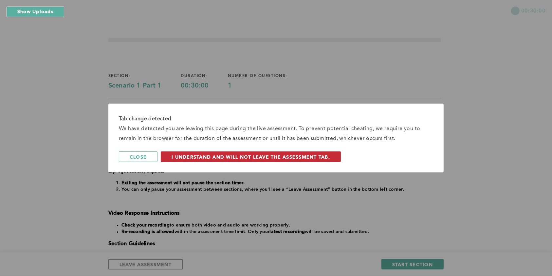
click at [256, 157] on span "I understand and will not leave the assessment tab." at bounding box center [251, 157] width 159 height 6
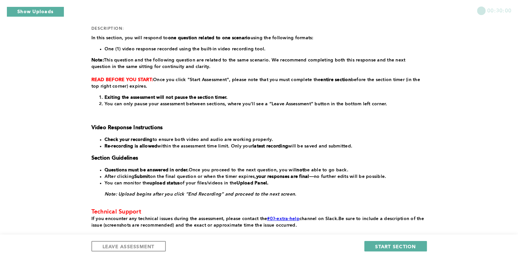
scroll to position [123, 0]
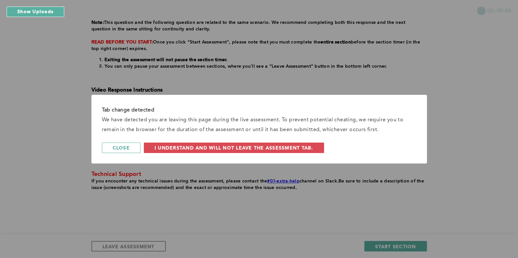
click at [476, 190] on div "Tab change detected We have detected you are leaving this page during the live …" at bounding box center [259, 129] width 518 height 258
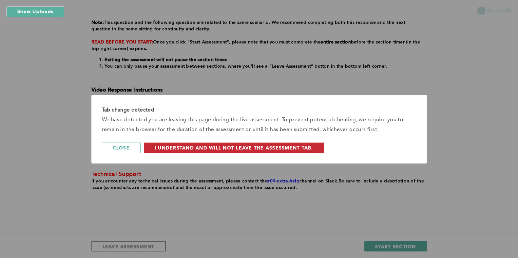
click at [248, 149] on span "I understand and will not leave the assessment tab." at bounding box center [234, 148] width 159 height 6
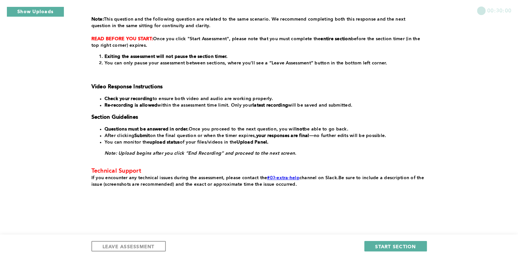
scroll to position [0, 0]
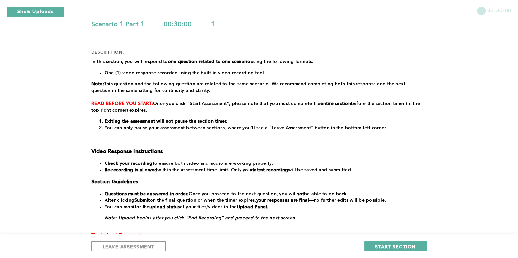
scroll to position [126, 0]
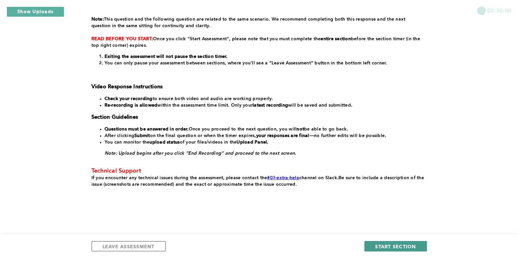
click at [377, 246] on span "START SECTION" at bounding box center [395, 247] width 41 height 6
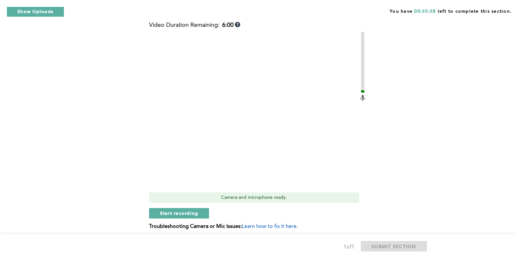
scroll to position [270, 0]
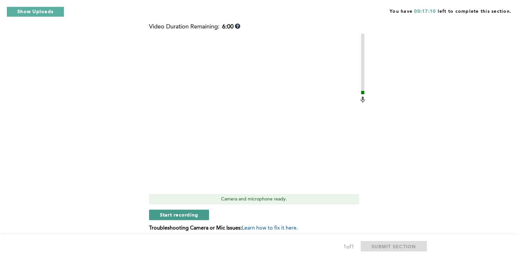
click at [195, 213] on span "Start recording" at bounding box center [179, 215] width 39 height 6
click at [187, 212] on span "Stop recording" at bounding box center [179, 215] width 38 height 6
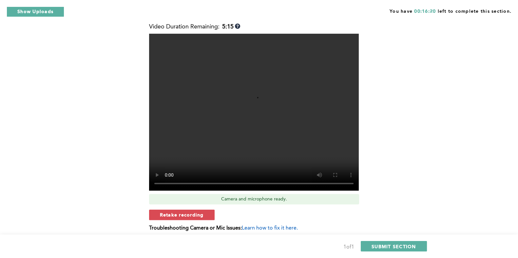
scroll to position [295, 0]
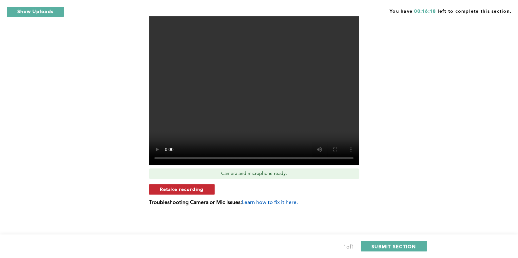
click at [181, 187] on span "Retake recording" at bounding box center [182, 189] width 44 height 6
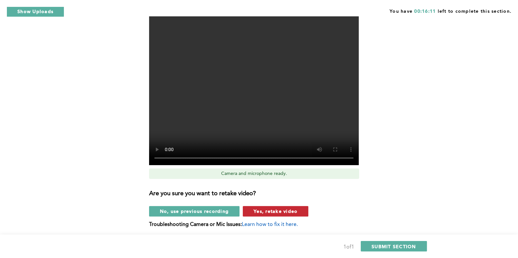
click at [299, 212] on button "Yes, retake video" at bounding box center [276, 211] width 66 height 10
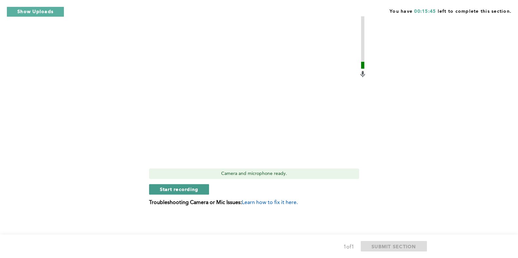
click at [195, 189] on span "Start recording" at bounding box center [179, 189] width 39 height 6
click at [195, 189] on span "Stop recording" at bounding box center [179, 189] width 38 height 6
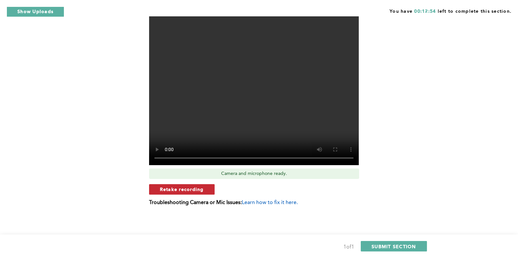
click at [195, 192] on span "Retake recording" at bounding box center [182, 189] width 44 height 6
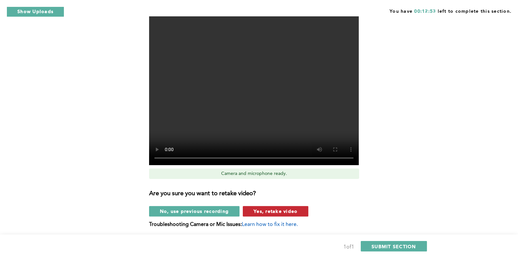
click at [290, 213] on span "Yes, retake video" at bounding box center [276, 211] width 44 height 6
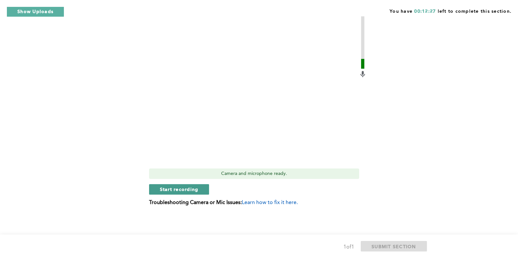
click at [193, 191] on span "Start recording" at bounding box center [179, 189] width 39 height 6
click at [193, 191] on span "Stop recording" at bounding box center [179, 189] width 38 height 6
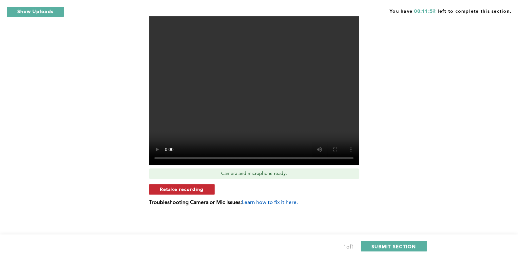
click at [193, 191] on span "Retake recording" at bounding box center [182, 189] width 44 height 6
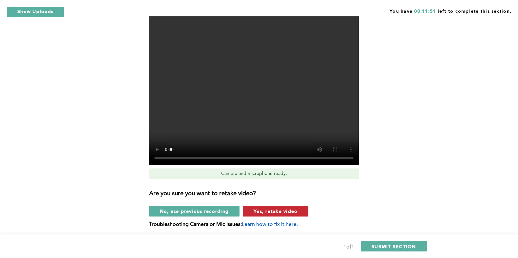
click at [283, 210] on span "Yes, retake video" at bounding box center [276, 211] width 44 height 6
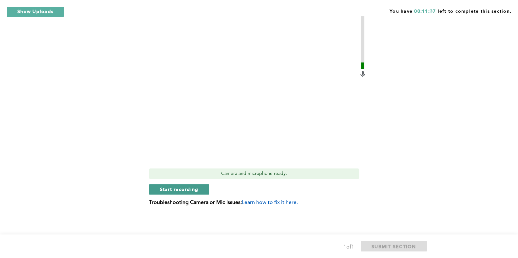
click at [197, 191] on span "Start recording" at bounding box center [179, 189] width 39 height 6
click at [197, 190] on span "Stop recording" at bounding box center [179, 189] width 38 height 6
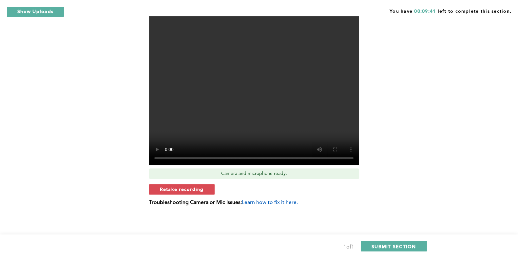
click at [197, 190] on span "Retake recording" at bounding box center [182, 189] width 44 height 6
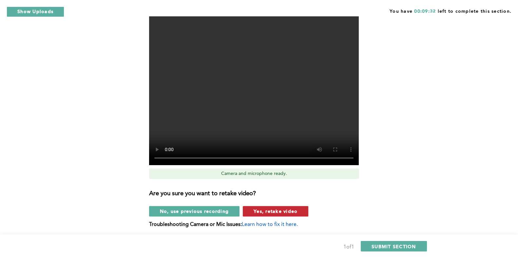
click at [258, 212] on span "Yes, retake video" at bounding box center [276, 211] width 44 height 6
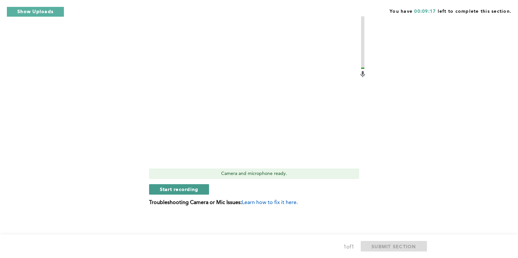
click at [199, 191] on button "Start recording" at bounding box center [179, 189] width 60 height 10
click at [199, 183] on div "Video Duration Remaining: 5:15 Camera and microphone ready. Stop recording Trou…" at bounding box center [258, 104] width 218 height 213
click at [199, 186] on button "Stop recording" at bounding box center [179, 189] width 60 height 10
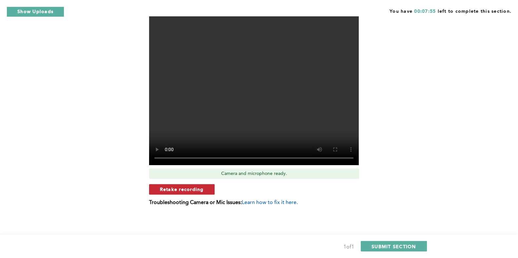
click at [203, 188] on button "Retake recording" at bounding box center [182, 189] width 66 height 10
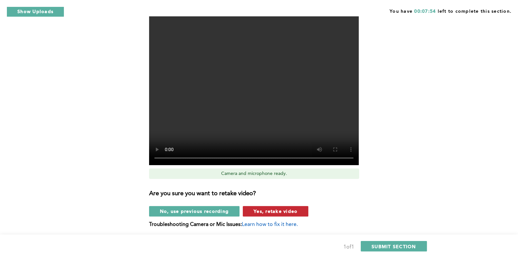
click at [297, 212] on button "Yes, retake video" at bounding box center [276, 211] width 66 height 10
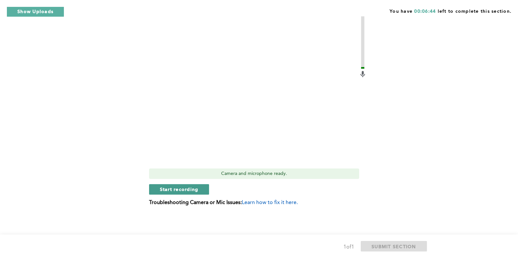
click at [201, 190] on button "Start recording" at bounding box center [179, 189] width 60 height 10
click at [198, 186] on button "Stop recording" at bounding box center [179, 189] width 60 height 10
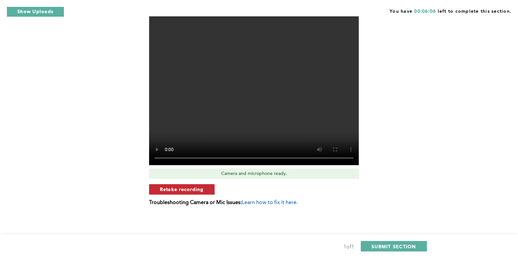
click at [165, 191] on span "Retake recording" at bounding box center [182, 189] width 44 height 6
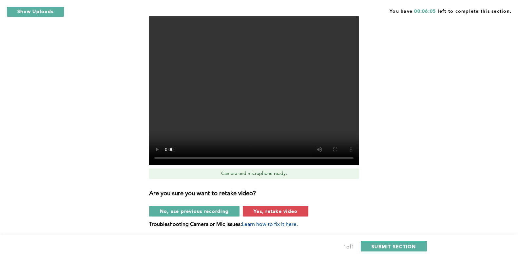
click at [301, 211] on button "Yes, retake video" at bounding box center [276, 211] width 66 height 10
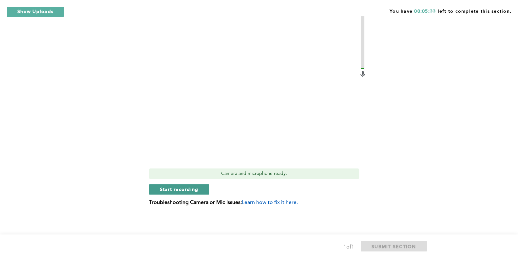
click at [194, 187] on span "Start recording" at bounding box center [179, 189] width 39 height 6
click at [176, 189] on span "Stop recording" at bounding box center [179, 189] width 38 height 6
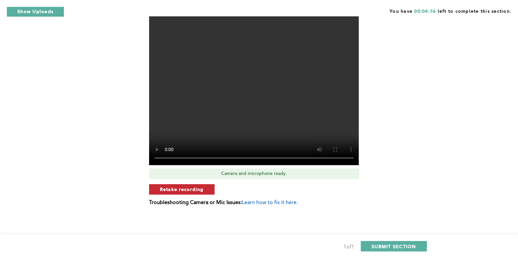
click at [180, 190] on span "Retake recording" at bounding box center [182, 189] width 44 height 6
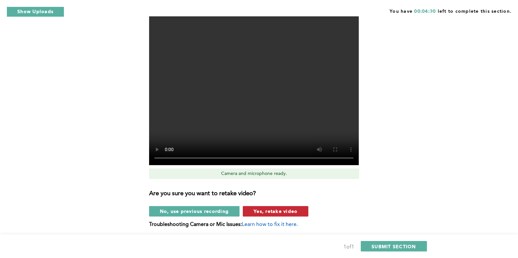
click at [274, 214] on span "Yes, retake video" at bounding box center [276, 211] width 44 height 6
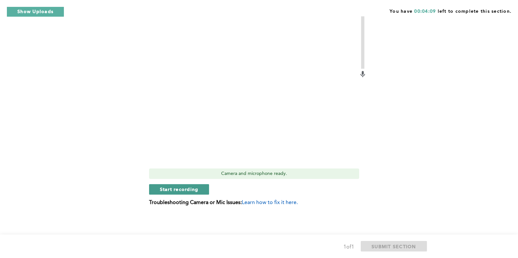
click at [198, 189] on button "Start recording" at bounding box center [179, 189] width 60 height 10
click at [200, 189] on button "Stop recording" at bounding box center [179, 189] width 60 height 10
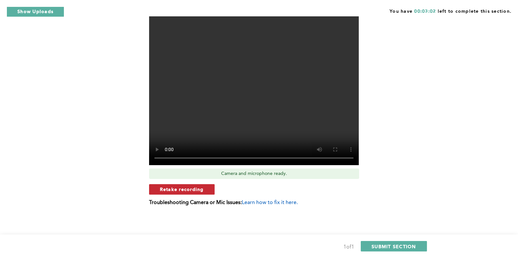
click at [199, 188] on span "Retake recording" at bounding box center [182, 189] width 44 height 6
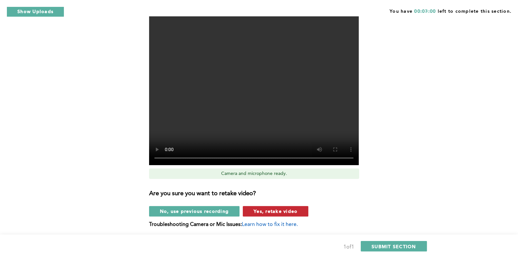
click at [273, 212] on span "Yes, retake video" at bounding box center [276, 211] width 44 height 6
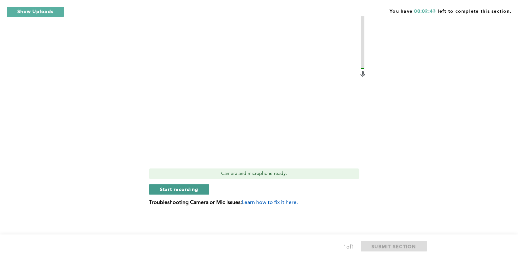
click at [187, 191] on span "Start recording" at bounding box center [179, 189] width 39 height 6
click at [171, 187] on span "Stop recording" at bounding box center [179, 189] width 38 height 6
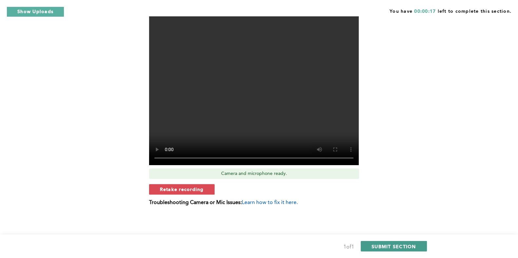
click at [390, 247] on span "SUBMIT SECTION" at bounding box center [393, 247] width 45 height 6
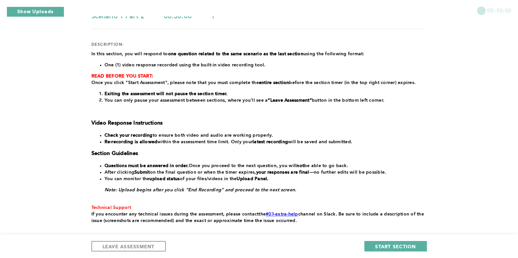
scroll to position [82, 0]
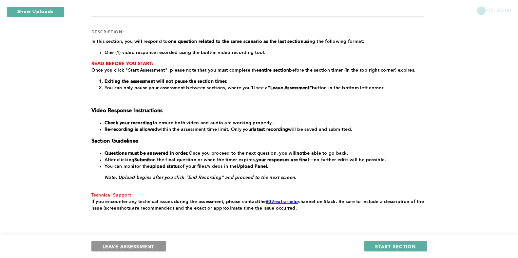
click at [105, 245] on span "LEAVE ASSESSMENT" at bounding box center [129, 247] width 52 height 6
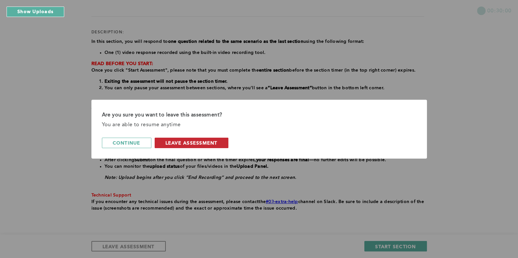
click at [226, 148] on button "leave assessment" at bounding box center [192, 143] width 74 height 10
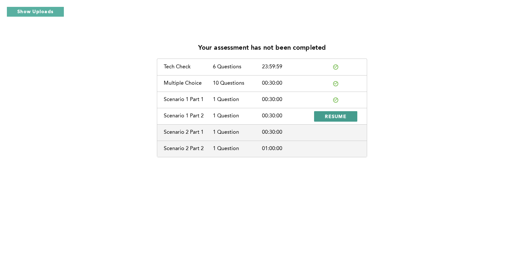
click at [338, 118] on span "RESUME" at bounding box center [336, 116] width 22 height 6
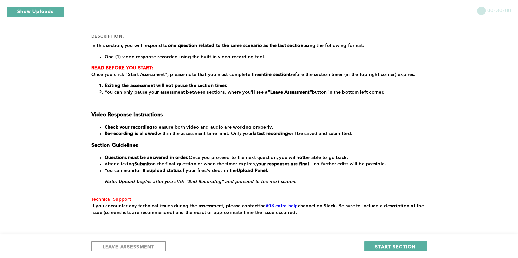
scroll to position [65, 0]
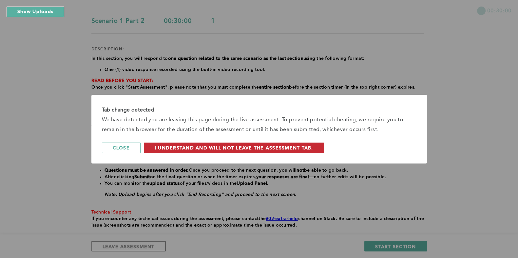
click at [324, 153] on button "I understand and will not leave the assessment tab." at bounding box center [234, 148] width 180 height 10
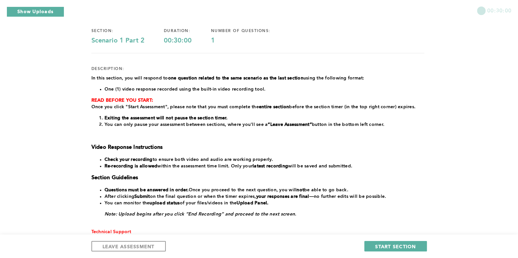
scroll to position [0, 0]
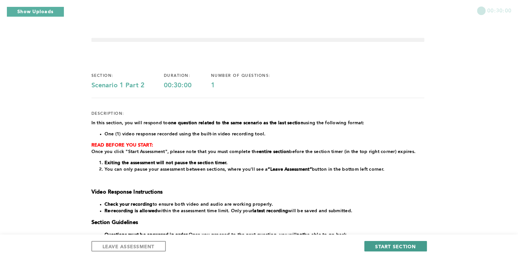
click at [396, 246] on span "START SECTION" at bounding box center [395, 247] width 41 height 6
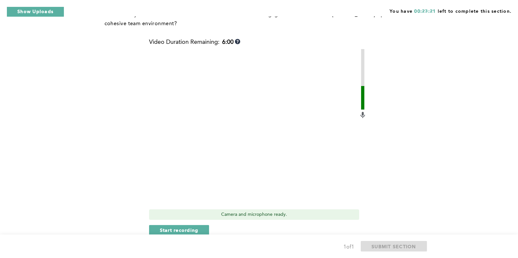
scroll to position [277, 0]
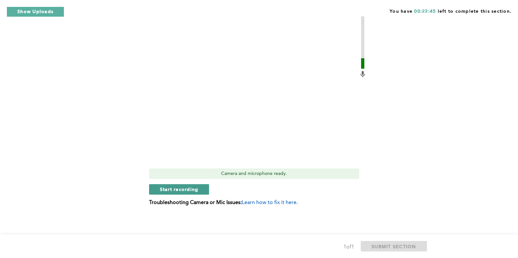
click at [198, 191] on span "Start recording" at bounding box center [179, 189] width 39 height 6
click at [194, 193] on button "Stop recording" at bounding box center [179, 189] width 60 height 10
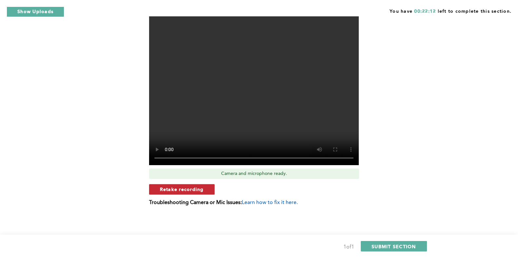
click at [185, 192] on span "Retake recording" at bounding box center [182, 189] width 44 height 6
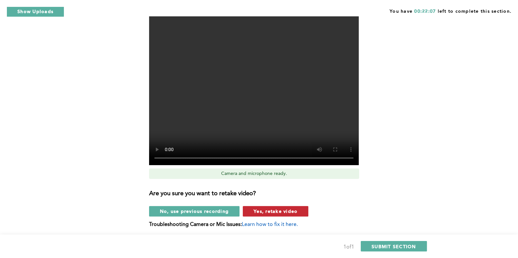
click at [299, 211] on button "Yes, retake video" at bounding box center [276, 211] width 66 height 10
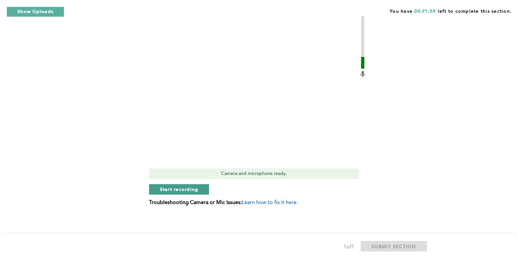
click at [197, 190] on span "Start recording" at bounding box center [179, 189] width 39 height 6
click at [200, 187] on button "Stop recording" at bounding box center [179, 189] width 60 height 10
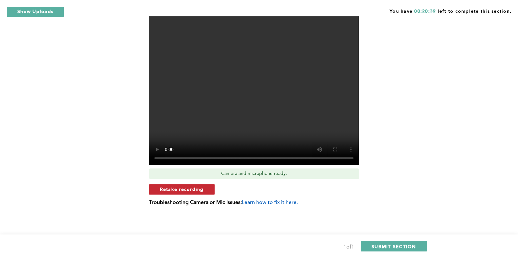
click at [195, 189] on span "Retake recording" at bounding box center [182, 189] width 44 height 6
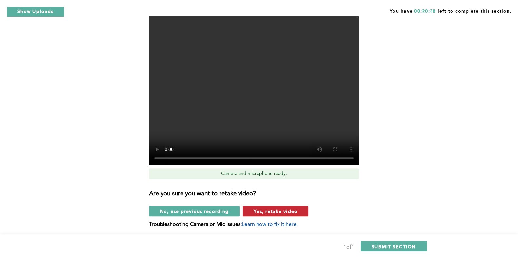
click at [296, 209] on span "Yes, retake video" at bounding box center [276, 211] width 44 height 6
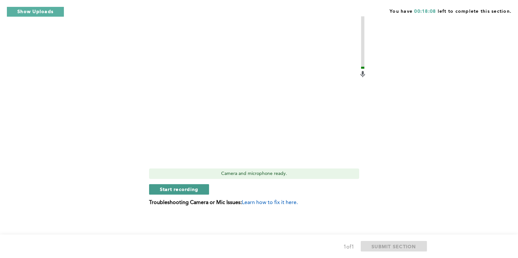
click at [185, 191] on span "Start recording" at bounding box center [179, 189] width 39 height 6
click at [188, 191] on span "Stop recording" at bounding box center [179, 189] width 38 height 6
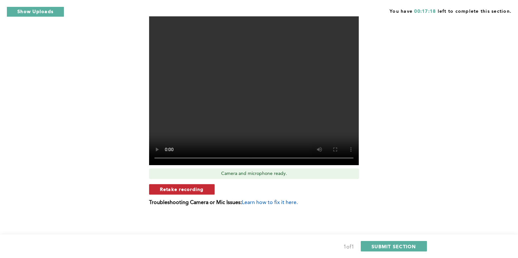
click at [187, 191] on span "Retake recording" at bounding box center [182, 189] width 44 height 6
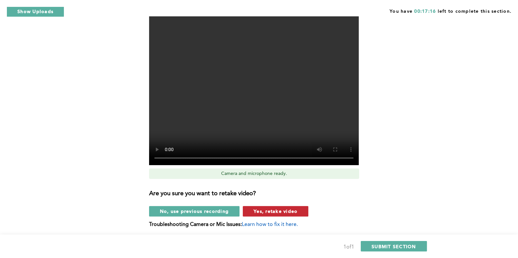
click at [298, 210] on button "Yes, retake video" at bounding box center [276, 211] width 66 height 10
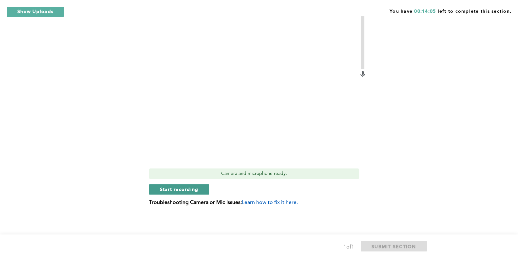
click at [168, 189] on span "Start recording" at bounding box center [179, 189] width 39 height 6
click at [167, 189] on span "Stop recording" at bounding box center [179, 189] width 38 height 6
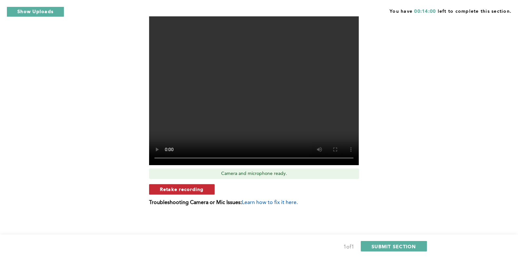
click at [181, 187] on span "Retake recording" at bounding box center [182, 189] width 44 height 6
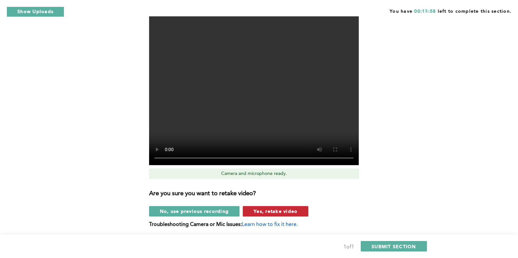
click at [278, 212] on span "Yes, retake video" at bounding box center [276, 211] width 44 height 6
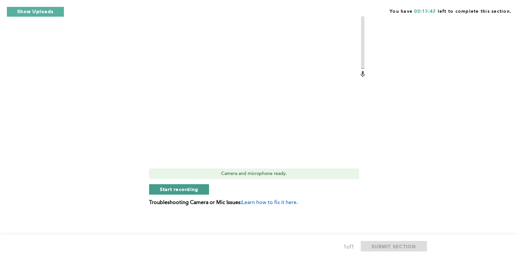
click at [172, 188] on span "Start recording" at bounding box center [179, 189] width 39 height 6
click at [172, 188] on span "Stop recording" at bounding box center [179, 189] width 38 height 6
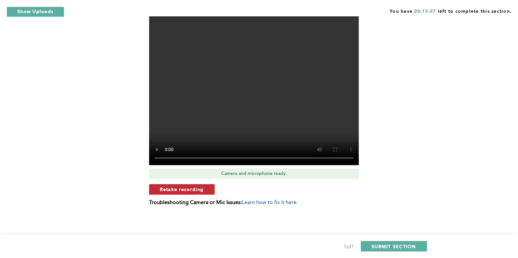
click at [194, 191] on span "Retake recording" at bounding box center [182, 189] width 44 height 6
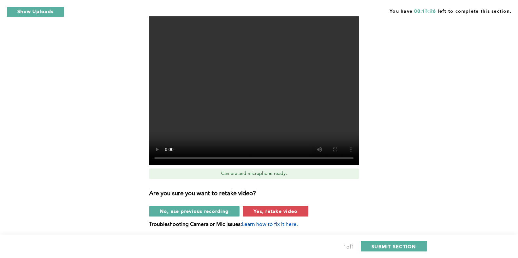
click at [264, 213] on span "Yes, retake video" at bounding box center [276, 211] width 44 height 6
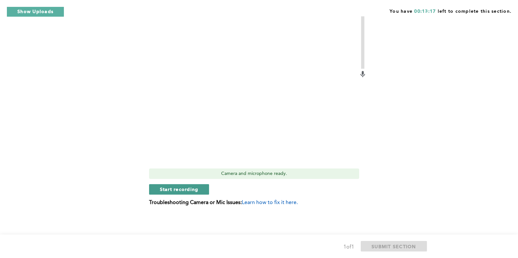
click at [194, 190] on span "Start recording" at bounding box center [179, 189] width 39 height 6
click at [191, 192] on span "Stop recording" at bounding box center [179, 189] width 38 height 6
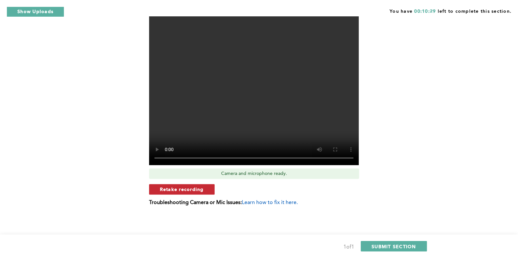
click at [181, 192] on button "Retake recording" at bounding box center [182, 189] width 66 height 10
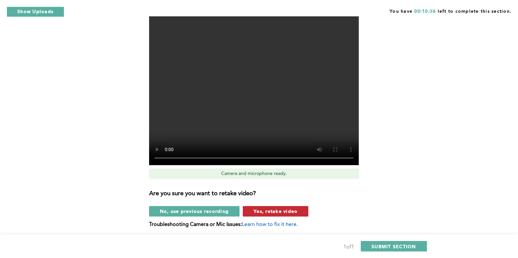
click at [298, 213] on button "Yes, retake video" at bounding box center [276, 211] width 66 height 10
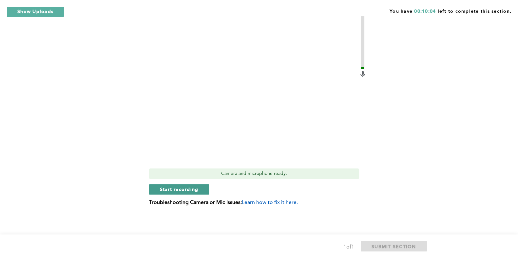
click at [185, 191] on span "Start recording" at bounding box center [179, 189] width 39 height 6
click at [167, 187] on span "Stop recording" at bounding box center [179, 189] width 38 height 6
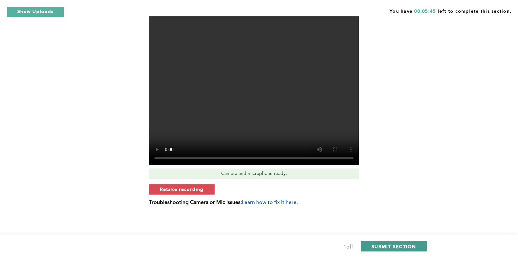
click at [397, 248] on span "SUBMIT SECTION" at bounding box center [393, 247] width 45 height 6
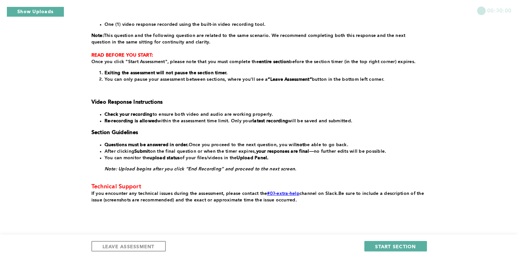
scroll to position [123, 0]
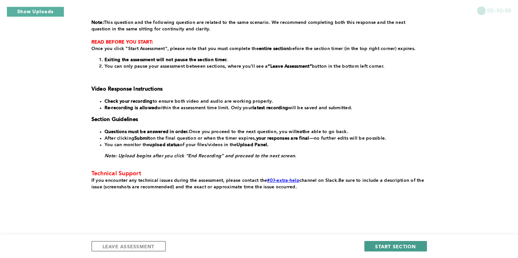
click at [403, 248] on span "START SECTION" at bounding box center [395, 247] width 41 height 6
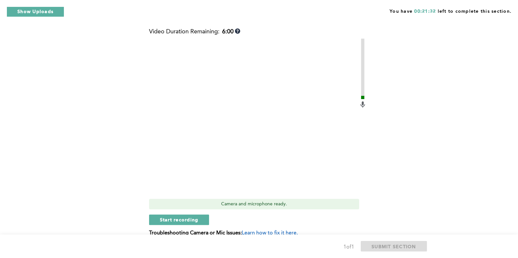
scroll to position [205, 0]
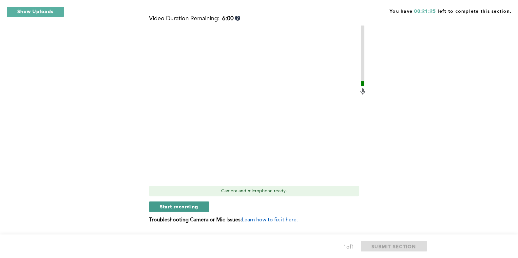
click at [185, 209] on span "Start recording" at bounding box center [179, 207] width 39 height 6
click at [185, 209] on span "Stop recording" at bounding box center [179, 207] width 38 height 6
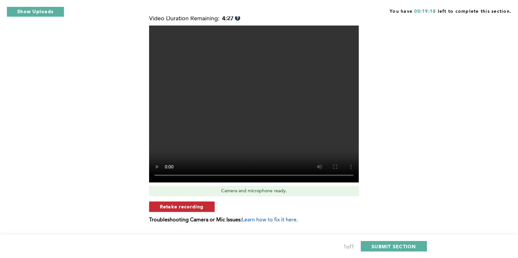
click at [187, 209] on span "Retake recording" at bounding box center [182, 207] width 44 height 6
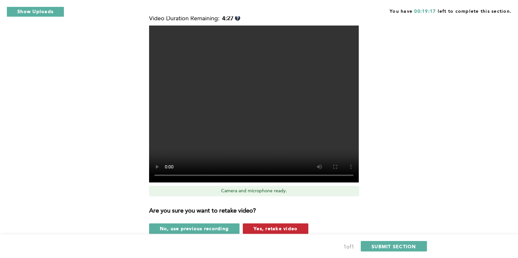
click at [285, 227] on span "Yes, retake video" at bounding box center [276, 229] width 44 height 6
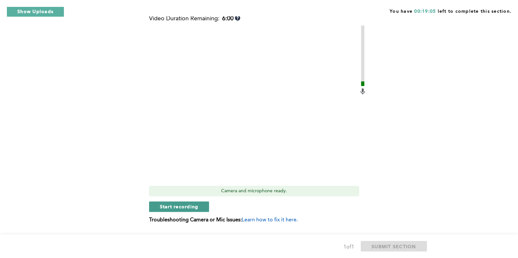
click at [169, 208] on span "Start recording" at bounding box center [179, 207] width 39 height 6
click at [169, 205] on span "Stop recording" at bounding box center [179, 207] width 38 height 6
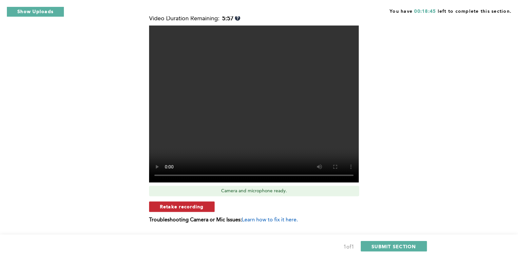
click at [199, 210] on button "Retake recording" at bounding box center [182, 207] width 66 height 10
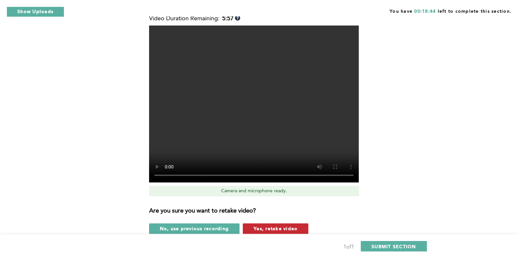
click at [274, 230] on span "Yes, retake video" at bounding box center [276, 229] width 44 height 6
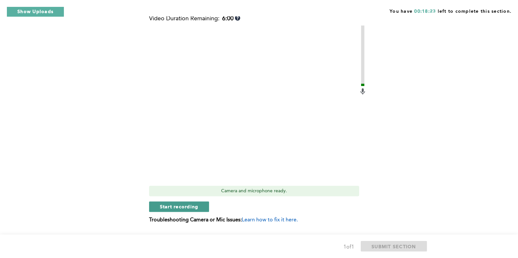
click at [175, 208] on span "Start recording" at bounding box center [179, 207] width 39 height 6
click at [160, 205] on span "Stop recording" at bounding box center [179, 207] width 38 height 6
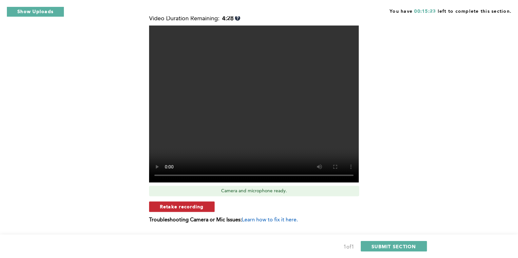
click at [184, 207] on span "Retake recording" at bounding box center [182, 207] width 44 height 6
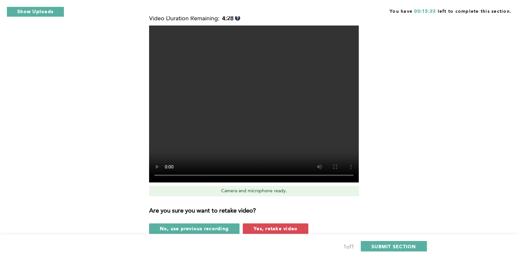
click at [271, 231] on span "Yes, retake video" at bounding box center [276, 229] width 44 height 6
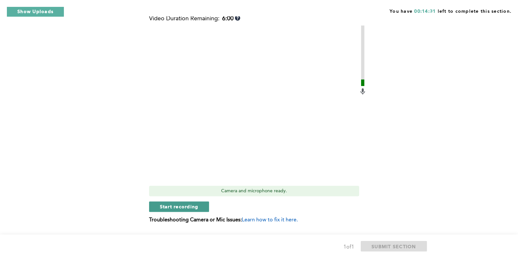
click at [201, 209] on button "Start recording" at bounding box center [179, 207] width 60 height 10
click at [199, 210] on button "Stop recording" at bounding box center [179, 207] width 60 height 10
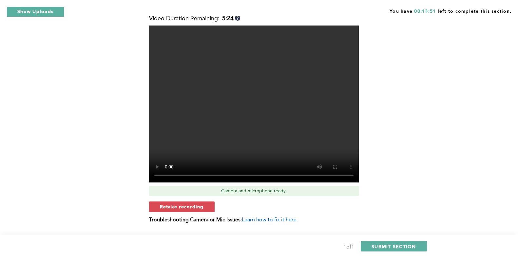
click at [199, 210] on span "Retake recording" at bounding box center [182, 207] width 44 height 6
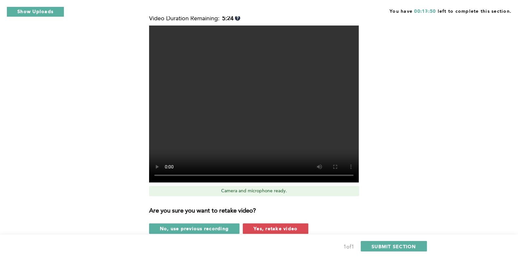
click at [256, 230] on span "Yes, retake video" at bounding box center [276, 229] width 44 height 6
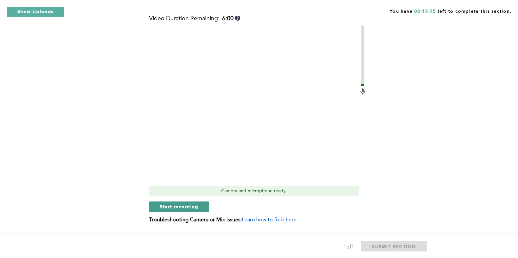
click at [172, 207] on span "Start recording" at bounding box center [179, 207] width 39 height 6
click at [172, 207] on span "Stop recording" at bounding box center [179, 207] width 38 height 6
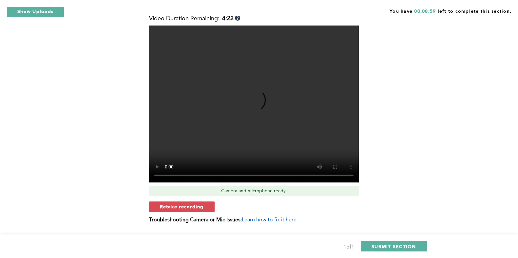
scroll to position [222, 0]
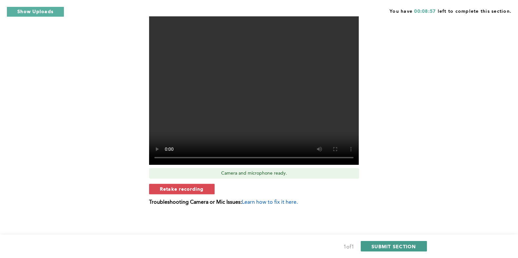
click at [387, 247] on span "SUBMIT SECTION" at bounding box center [393, 247] width 45 height 6
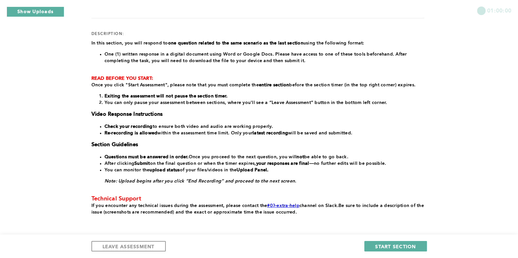
scroll to position [67, 0]
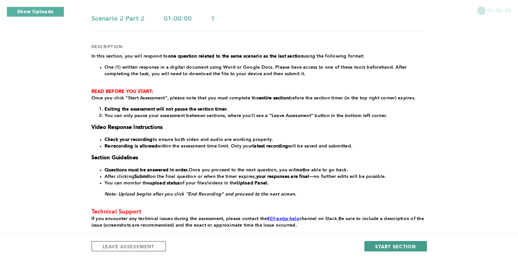
click at [413, 244] on span "START SECTION" at bounding box center [395, 247] width 41 height 6
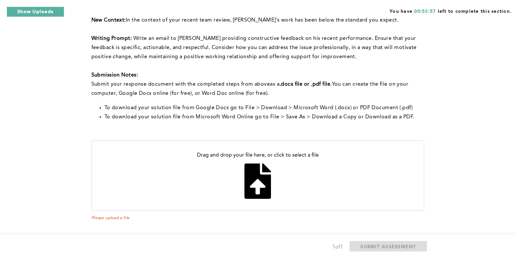
scroll to position [129, 0]
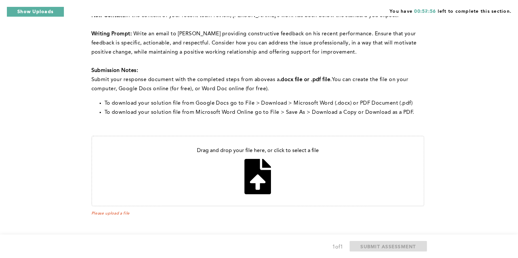
click at [254, 178] on input "file" at bounding box center [258, 171] width 332 height 69
type input "C:\fakepath\Email Alex.pdf"
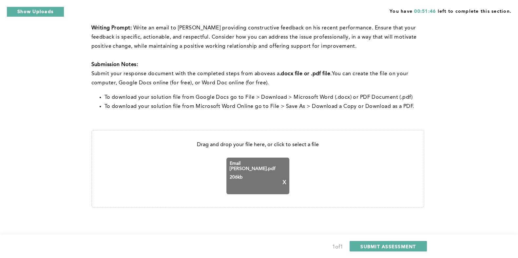
scroll to position [137, 0]
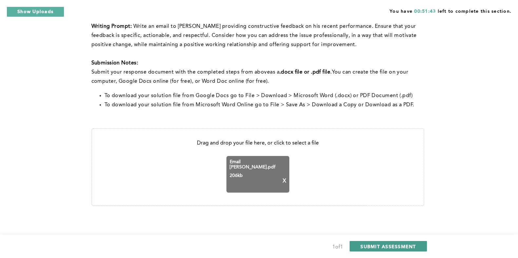
click at [381, 244] on span "SUBMIT ASSESSMENT" at bounding box center [387, 247] width 55 height 6
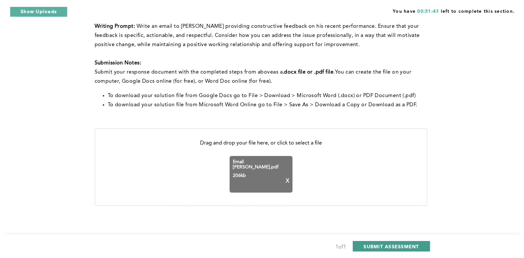
scroll to position [0, 0]
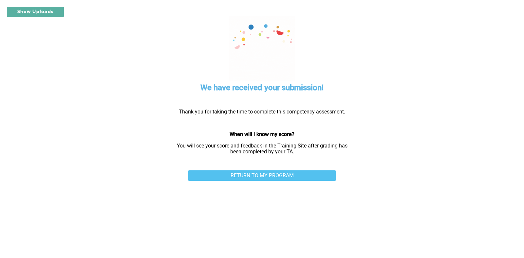
click at [277, 174] on link "RETURN TO MY PROGRAM" at bounding box center [261, 176] width 147 height 10
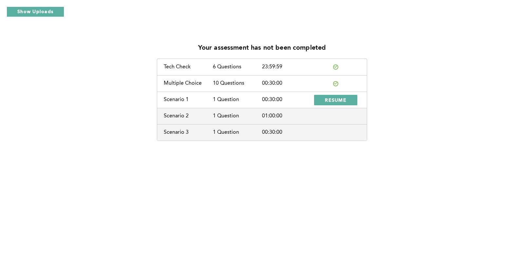
click at [34, 167] on div "Your assessment has not been completed Tech Check 6 Questions 23:59:59 Multiple…" at bounding box center [262, 129] width 524 height 258
click at [328, 101] on span "RESUME" at bounding box center [336, 100] width 22 height 6
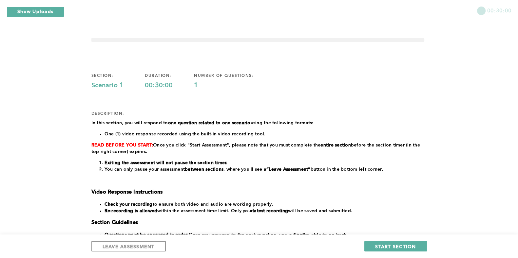
scroll to position [41, 0]
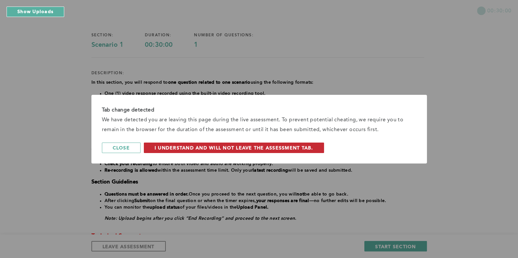
click at [280, 149] on span "I understand and will not leave the assessment tab." at bounding box center [234, 148] width 159 height 6
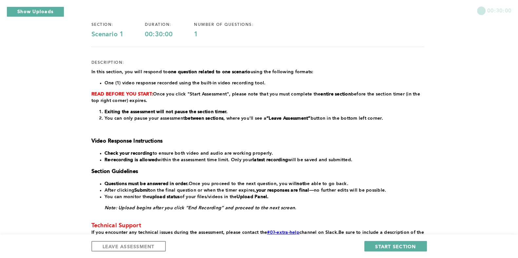
scroll to position [82, 0]
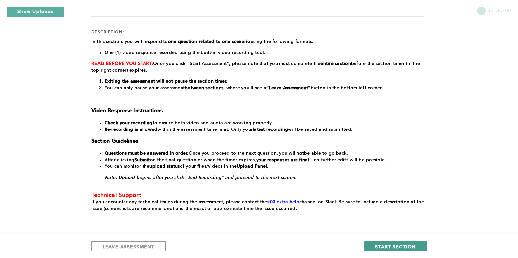
click at [395, 245] on span "START SECTION" at bounding box center [395, 247] width 41 height 6
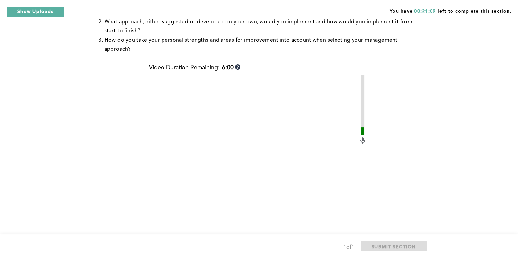
scroll to position [205, 0]
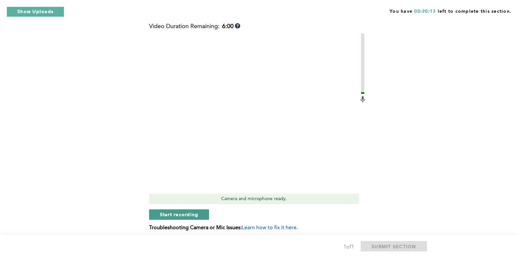
click at [174, 212] on span "Start recording" at bounding box center [179, 215] width 39 height 6
click at [174, 212] on span "Stop recording" at bounding box center [179, 215] width 38 height 6
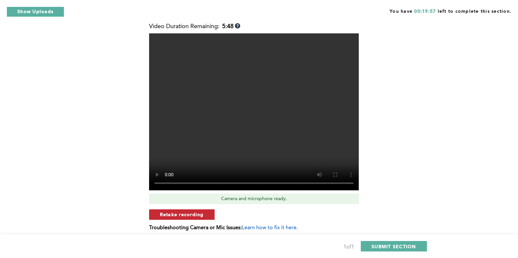
click at [192, 212] on span "Retake recording" at bounding box center [182, 215] width 44 height 6
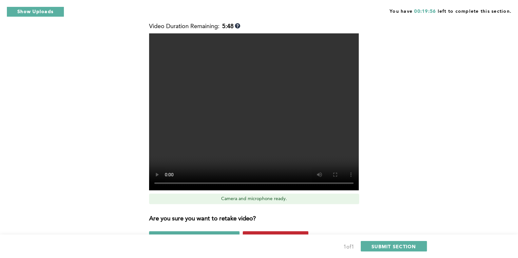
click at [297, 232] on button "Yes, retake video" at bounding box center [276, 237] width 66 height 10
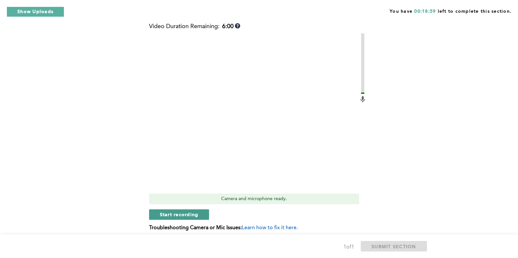
click at [179, 212] on span "Start recording" at bounding box center [179, 215] width 39 height 6
click at [164, 212] on span "Stop recording" at bounding box center [179, 215] width 38 height 6
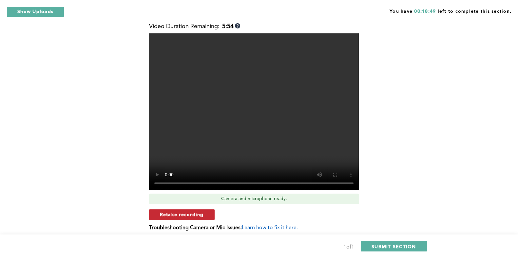
click at [209, 210] on button "Retake recording" at bounding box center [182, 215] width 66 height 10
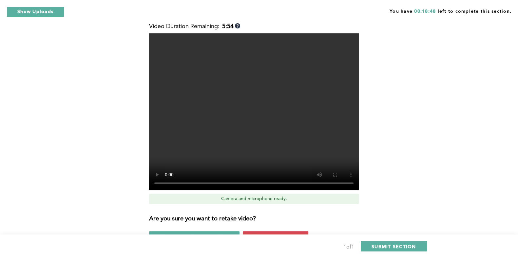
click at [262, 234] on span "Yes, retake video" at bounding box center [276, 237] width 44 height 6
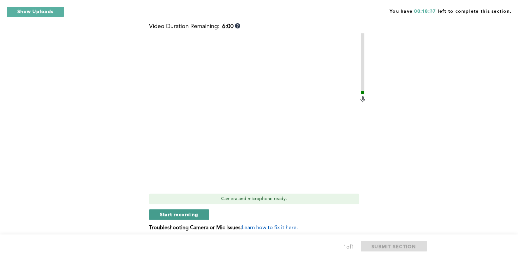
click at [180, 212] on span "Start recording" at bounding box center [179, 215] width 39 height 6
click at [180, 212] on span "Stop recording" at bounding box center [179, 215] width 38 height 6
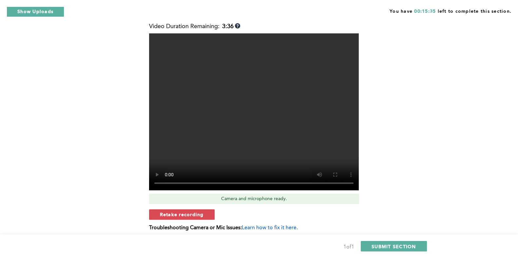
click at [180, 212] on span "Retake recording" at bounding box center [182, 215] width 44 height 6
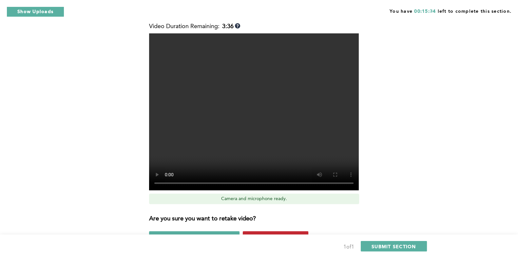
click at [293, 234] on span "Yes, retake video" at bounding box center [276, 237] width 44 height 6
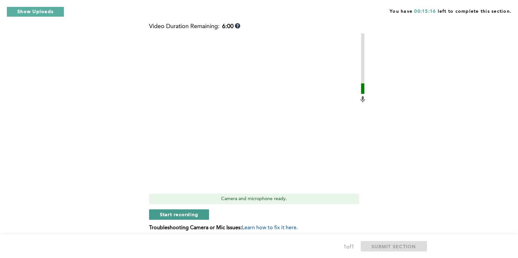
click at [198, 212] on span "Start recording" at bounding box center [179, 215] width 39 height 6
click at [185, 212] on span "Stop recording" at bounding box center [179, 215] width 38 height 6
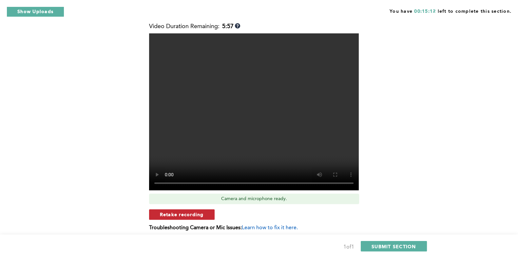
click at [208, 210] on button "Retake recording" at bounding box center [182, 215] width 66 height 10
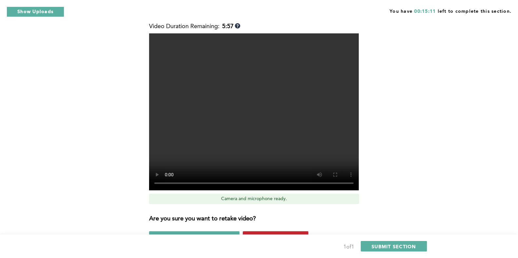
click at [259, 234] on span "Yes, retake video" at bounding box center [276, 237] width 44 height 6
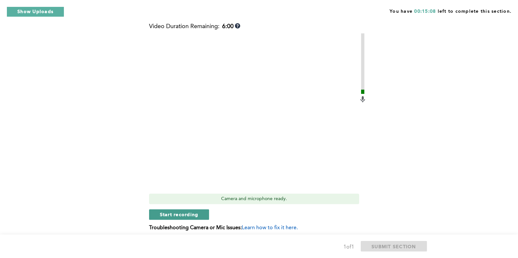
click at [204, 210] on button "Start recording" at bounding box center [179, 215] width 60 height 10
click at [198, 210] on button "Stop recording" at bounding box center [179, 215] width 60 height 10
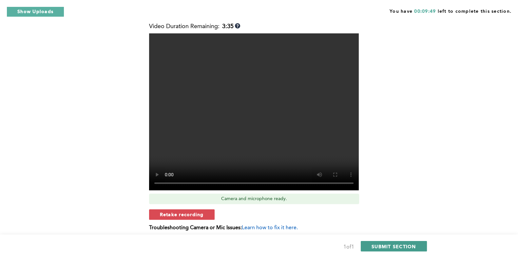
click at [403, 246] on span "SUBMIT SECTION" at bounding box center [393, 247] width 45 height 6
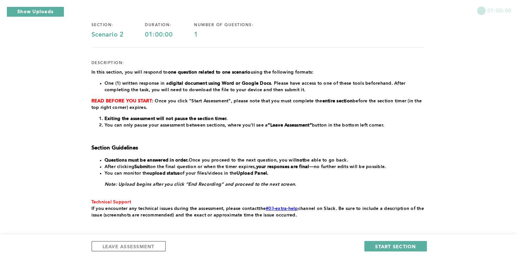
scroll to position [41, 0]
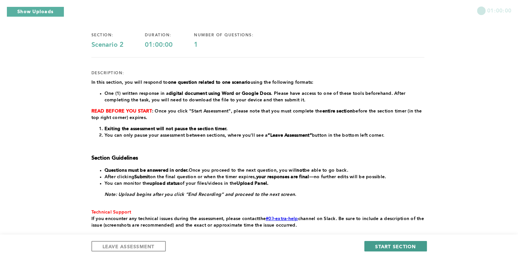
click at [403, 247] on span "START SECTION" at bounding box center [395, 247] width 41 height 6
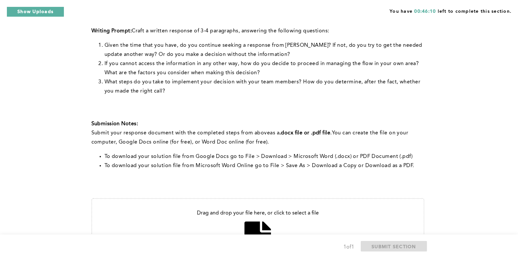
scroll to position [230, 0]
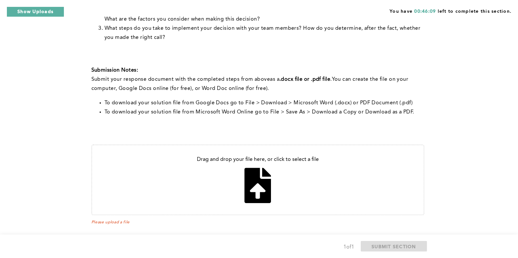
click at [267, 178] on input "file" at bounding box center [258, 179] width 332 height 69
type input "C:\fakepath\[PERSON_NAME] .pdf"
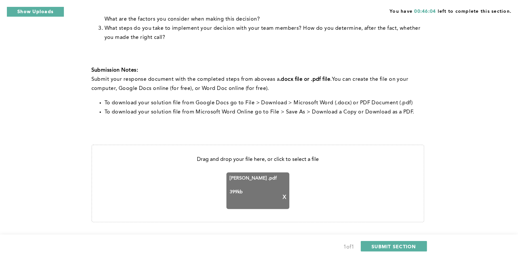
scroll to position [237, 0]
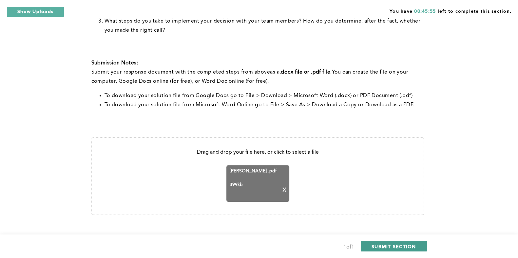
click at [385, 248] on span "SUBMIT SECTION" at bounding box center [393, 247] width 45 height 6
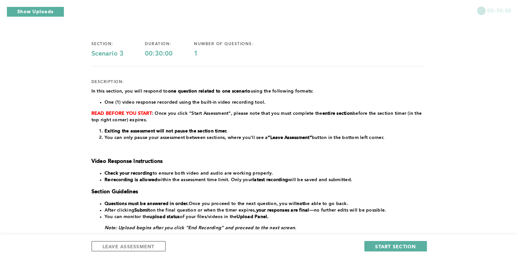
scroll to position [0, 0]
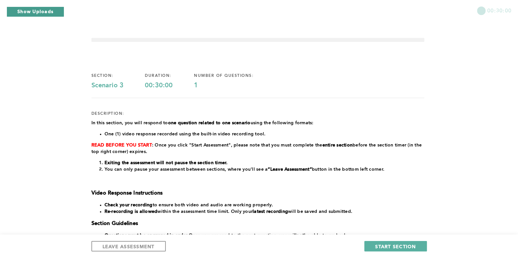
click at [55, 14] on button "Show Uploads" at bounding box center [36, 12] width 58 height 10
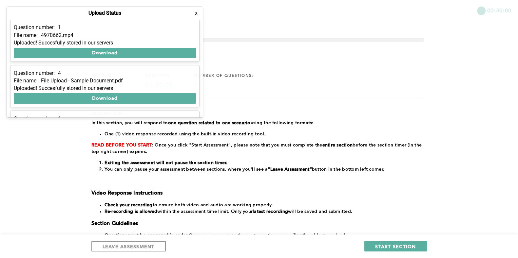
click at [197, 14] on button "x" at bounding box center [196, 13] width 7 height 7
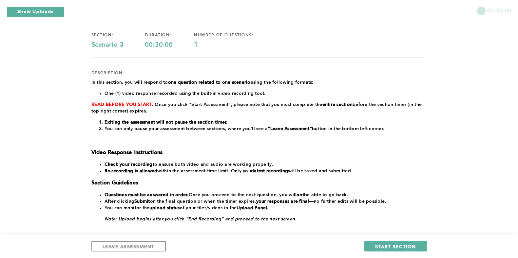
scroll to position [82, 0]
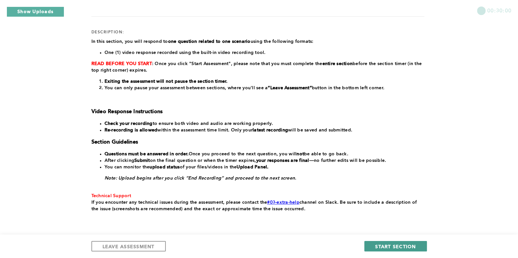
click at [396, 246] on span "START SECTION" at bounding box center [395, 247] width 41 height 6
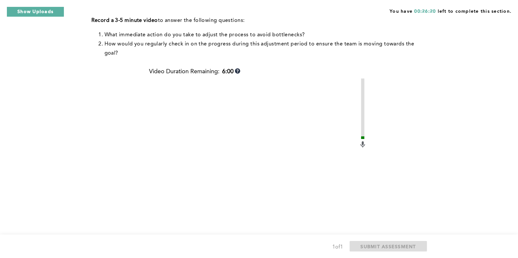
scroll to position [163, 0]
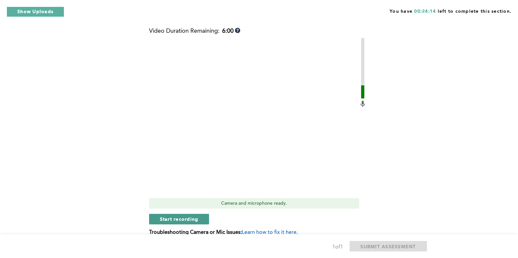
click at [193, 220] on span "Start recording" at bounding box center [179, 219] width 39 height 6
click at [193, 220] on span "Stop recording" at bounding box center [179, 219] width 38 height 6
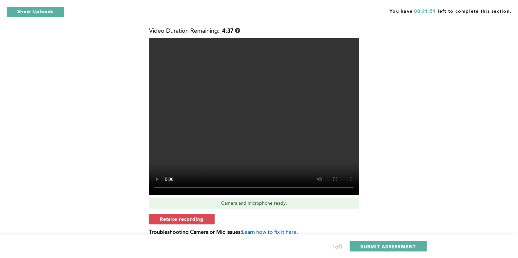
click at [193, 220] on span "Retake recording" at bounding box center [182, 219] width 44 height 6
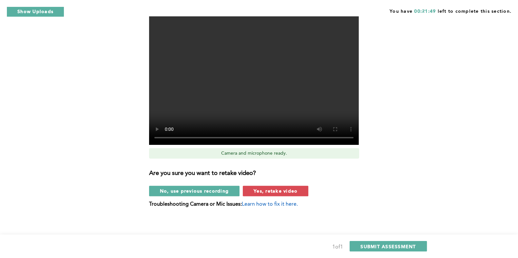
scroll to position [215, 0]
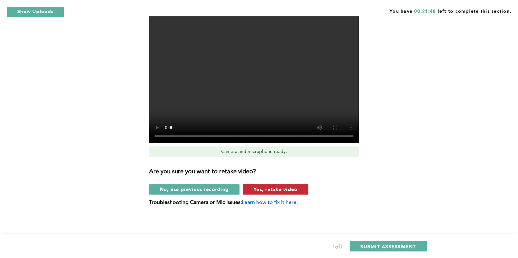
click at [293, 190] on span "Yes, retake video" at bounding box center [276, 189] width 44 height 6
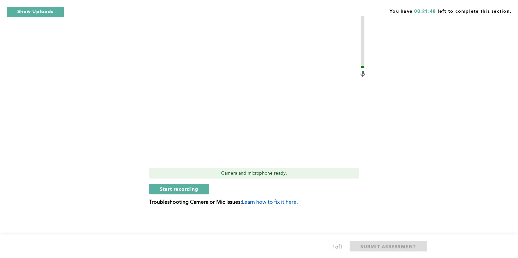
scroll to position [193, 0]
click at [181, 189] on span "Start recording" at bounding box center [179, 189] width 39 height 6
click at [179, 189] on span "Stop recording" at bounding box center [179, 189] width 38 height 6
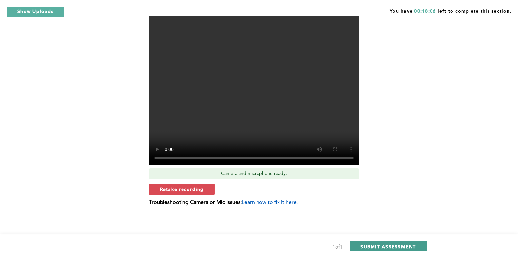
click at [391, 245] on span "SUBMIT ASSESSMENT" at bounding box center [387, 247] width 55 height 6
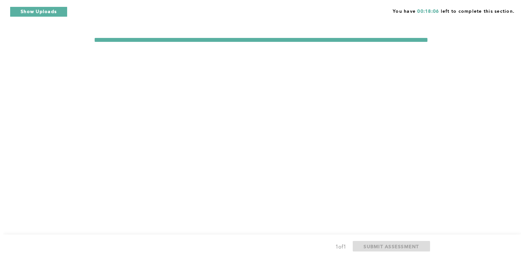
scroll to position [0, 0]
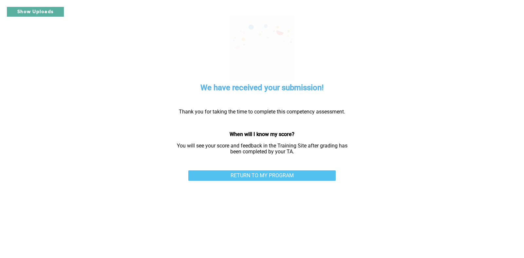
click at [329, 173] on link "RETURN TO MY PROGRAM" at bounding box center [261, 176] width 147 height 10
